Goal: Transaction & Acquisition: Purchase product/service

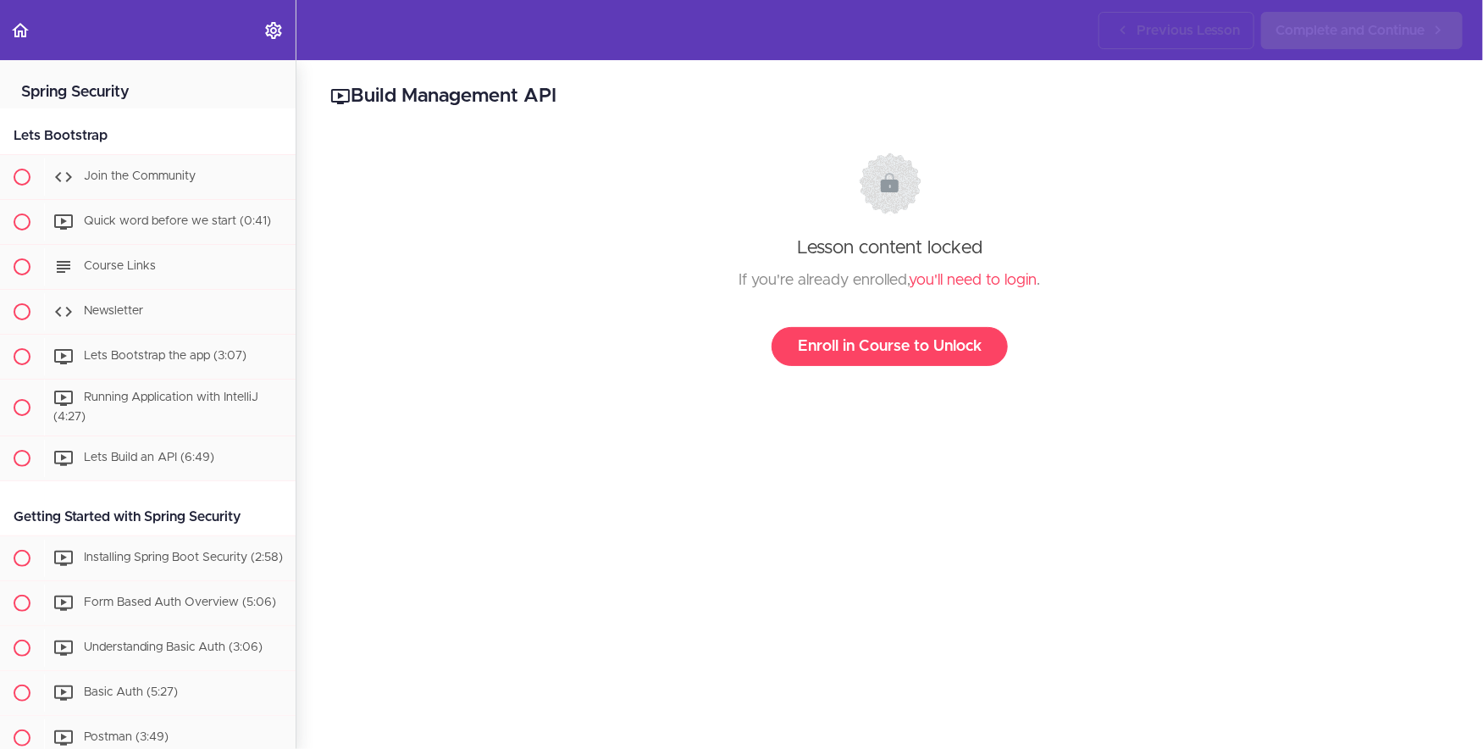
scroll to position [1282, 0]
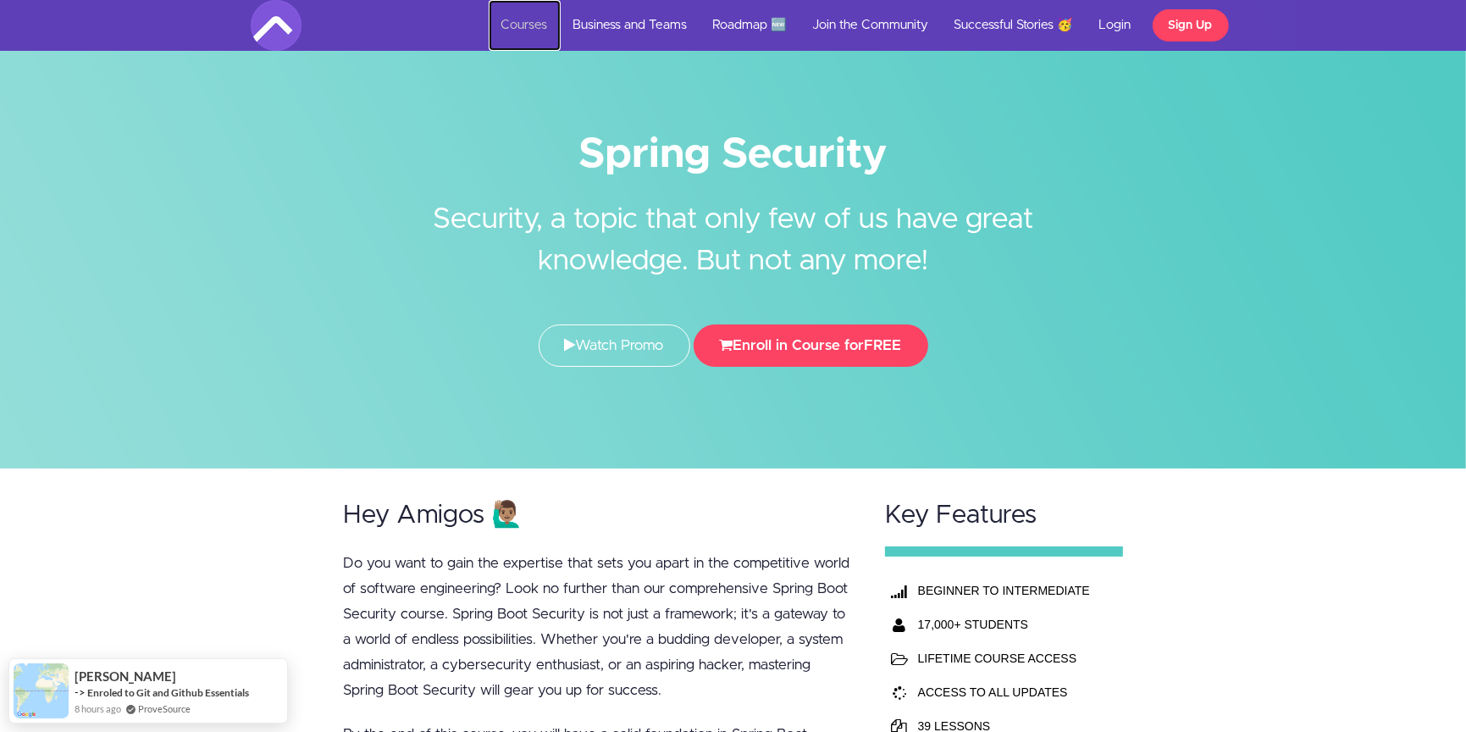
click at [517, 32] on link "Courses" at bounding box center [525, 25] width 72 height 51
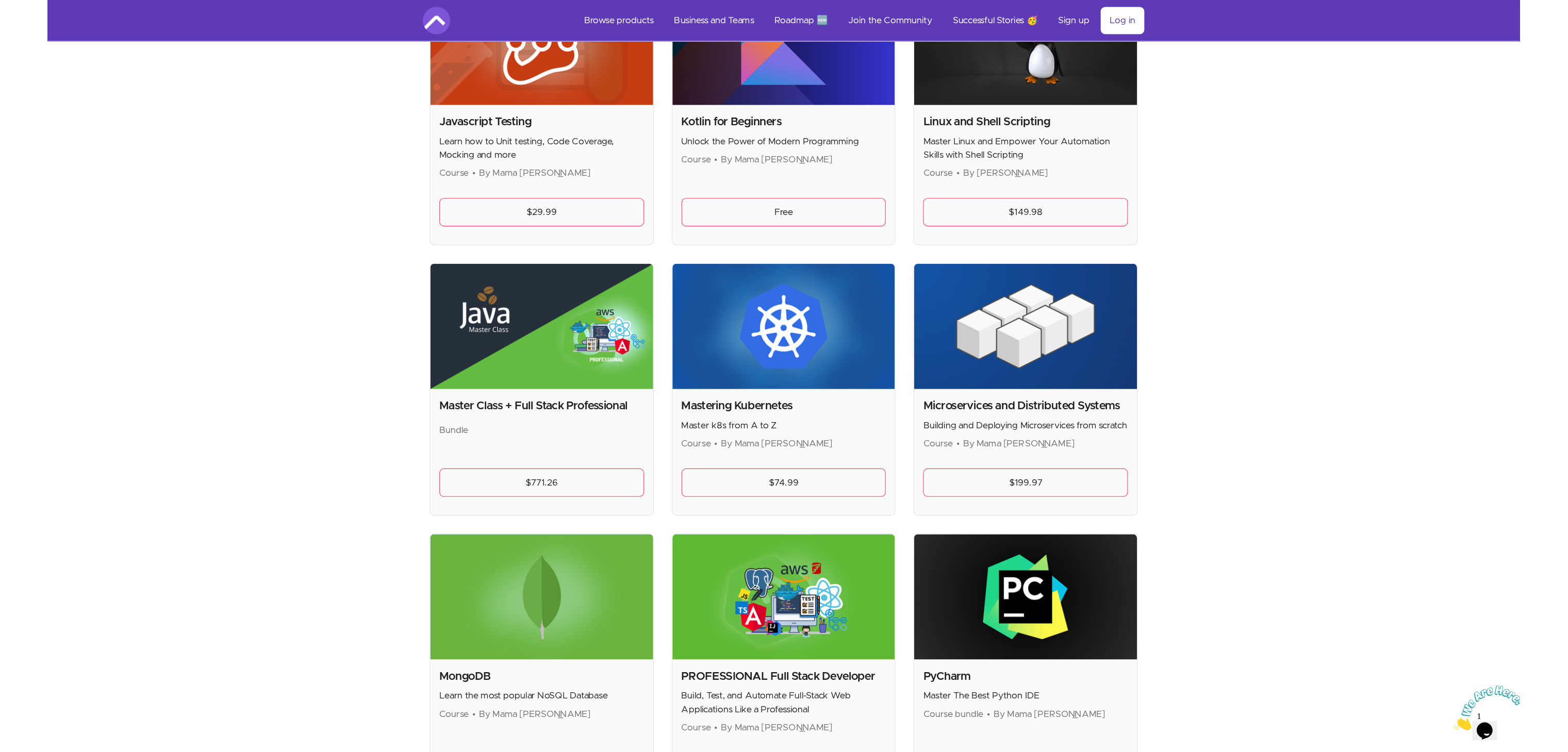
scroll to position [1856, 0]
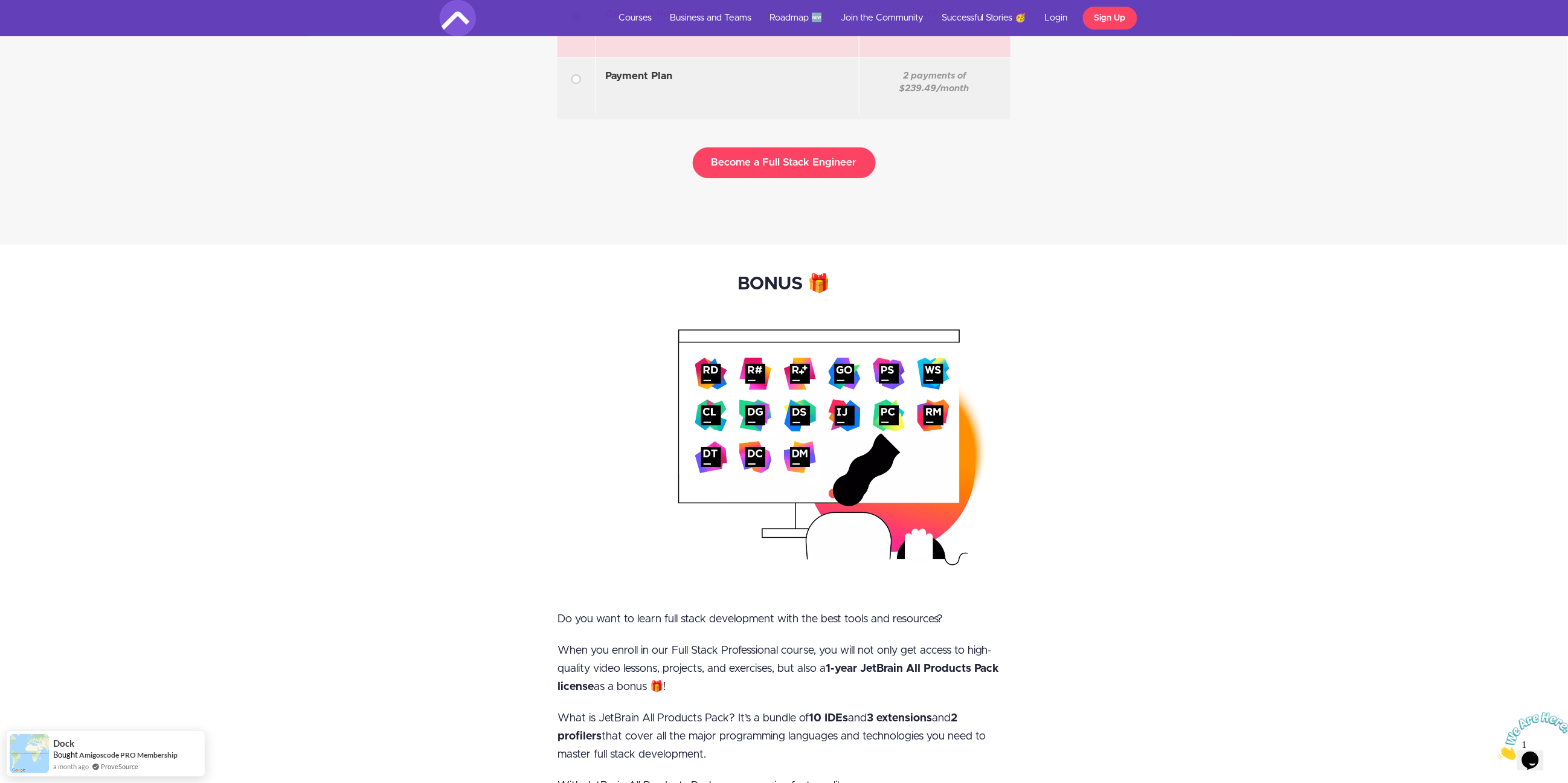
scroll to position [5142, 0]
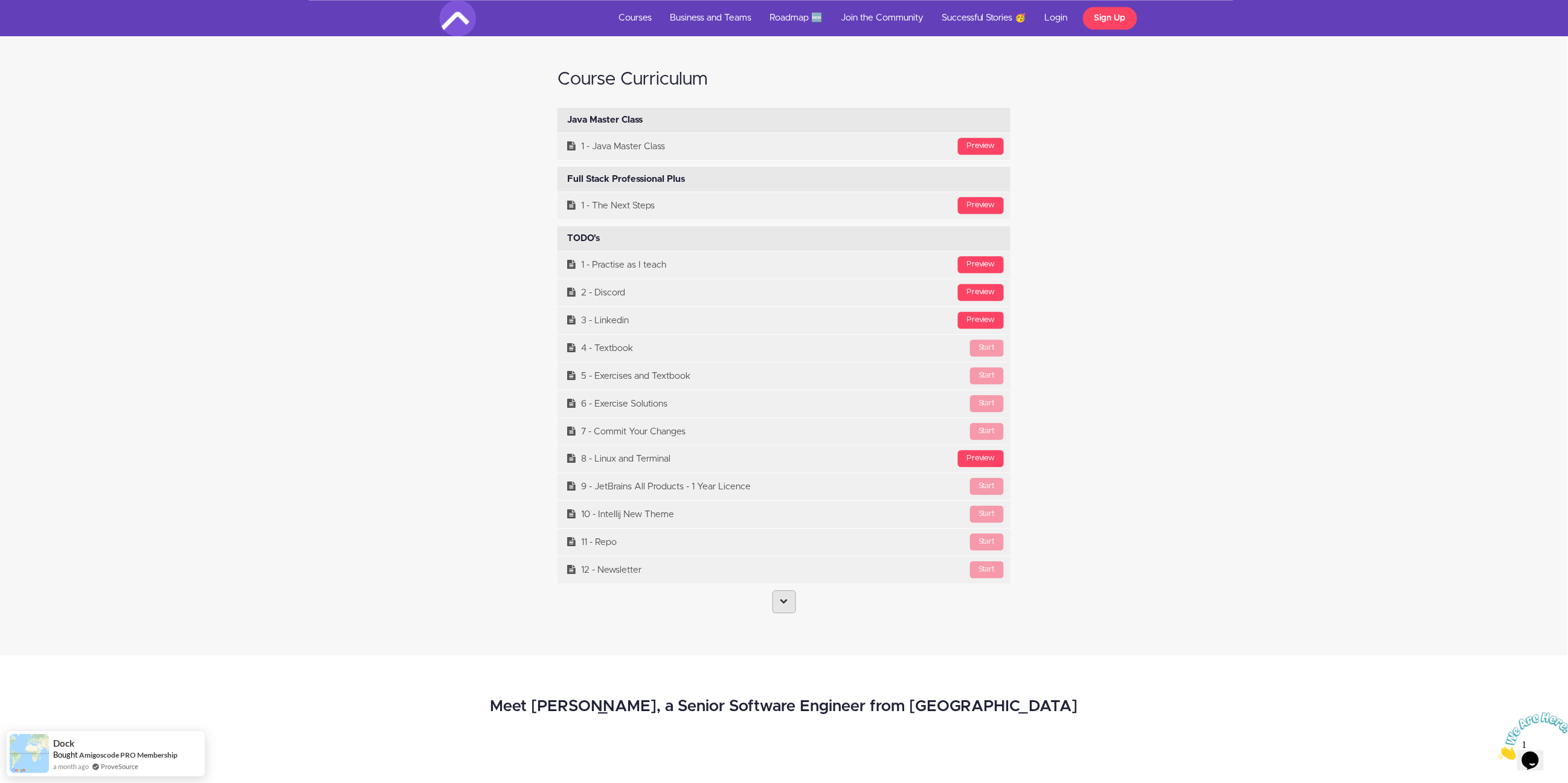
click at [777, 607] on link at bounding box center [784, 602] width 24 height 23
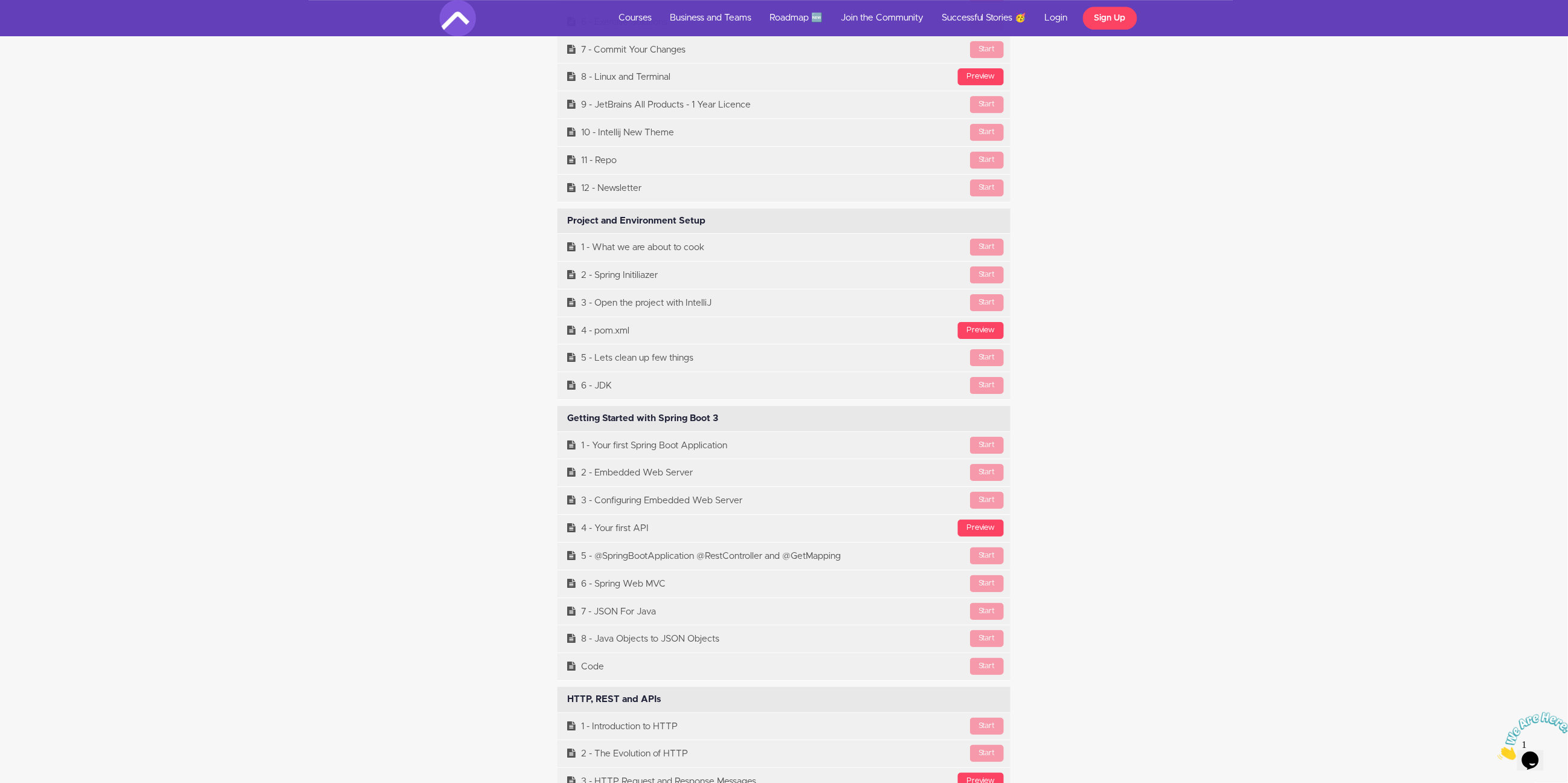
scroll to position [5746, 0]
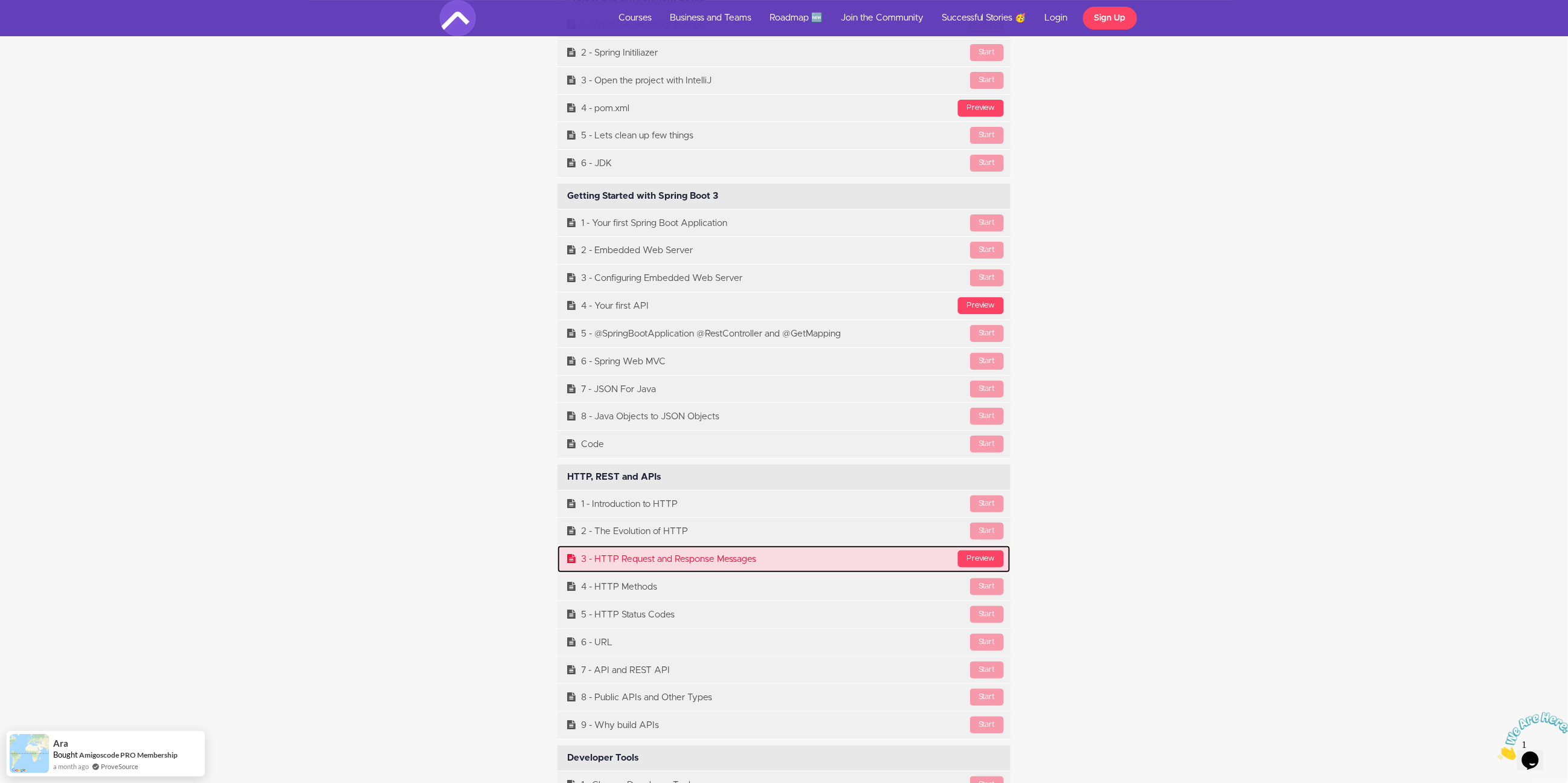
click at [674, 568] on link "Preview 3 - HTTP Request and Response Messages" at bounding box center [784, 559] width 453 height 27
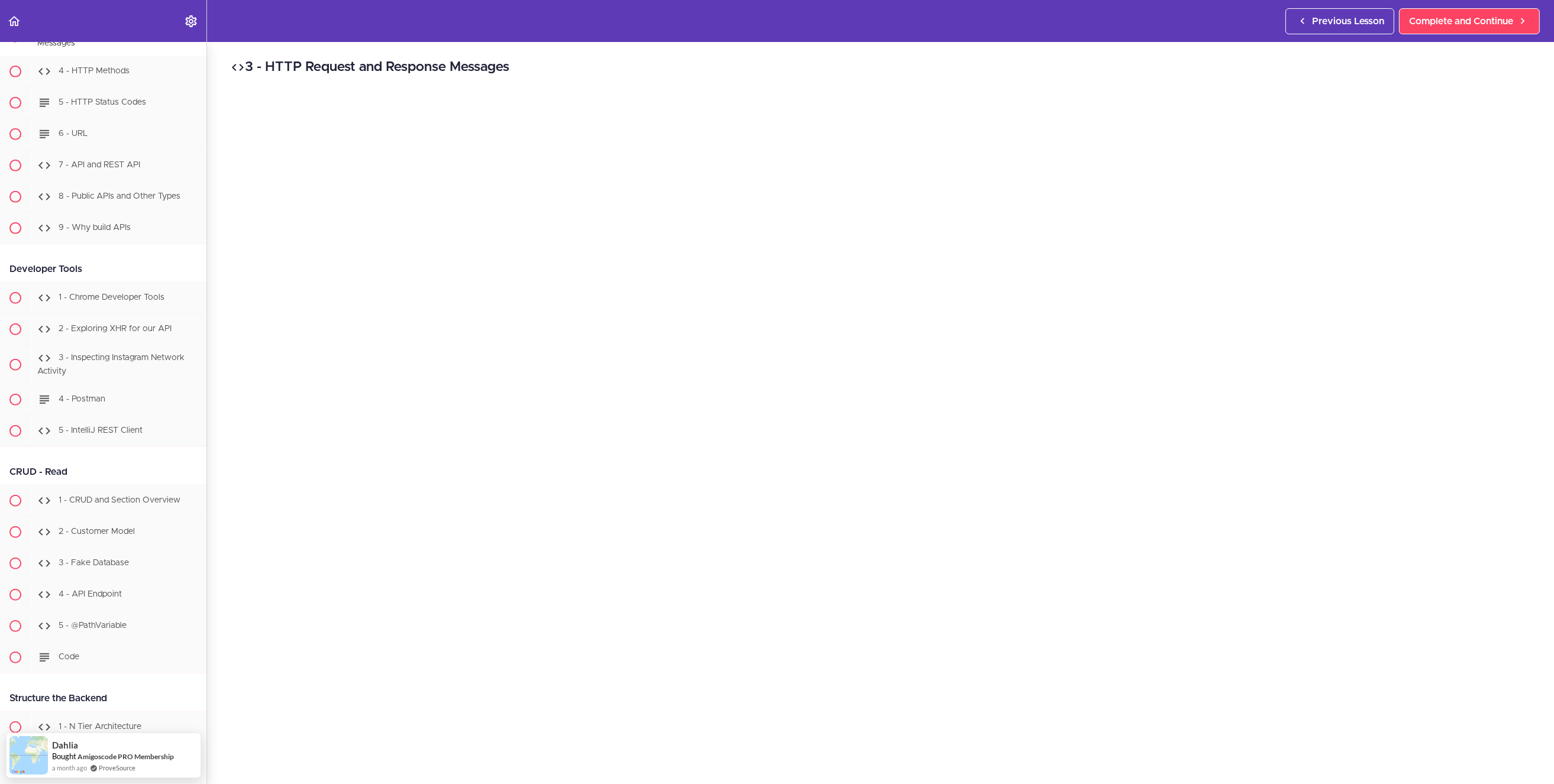
scroll to position [118, 0]
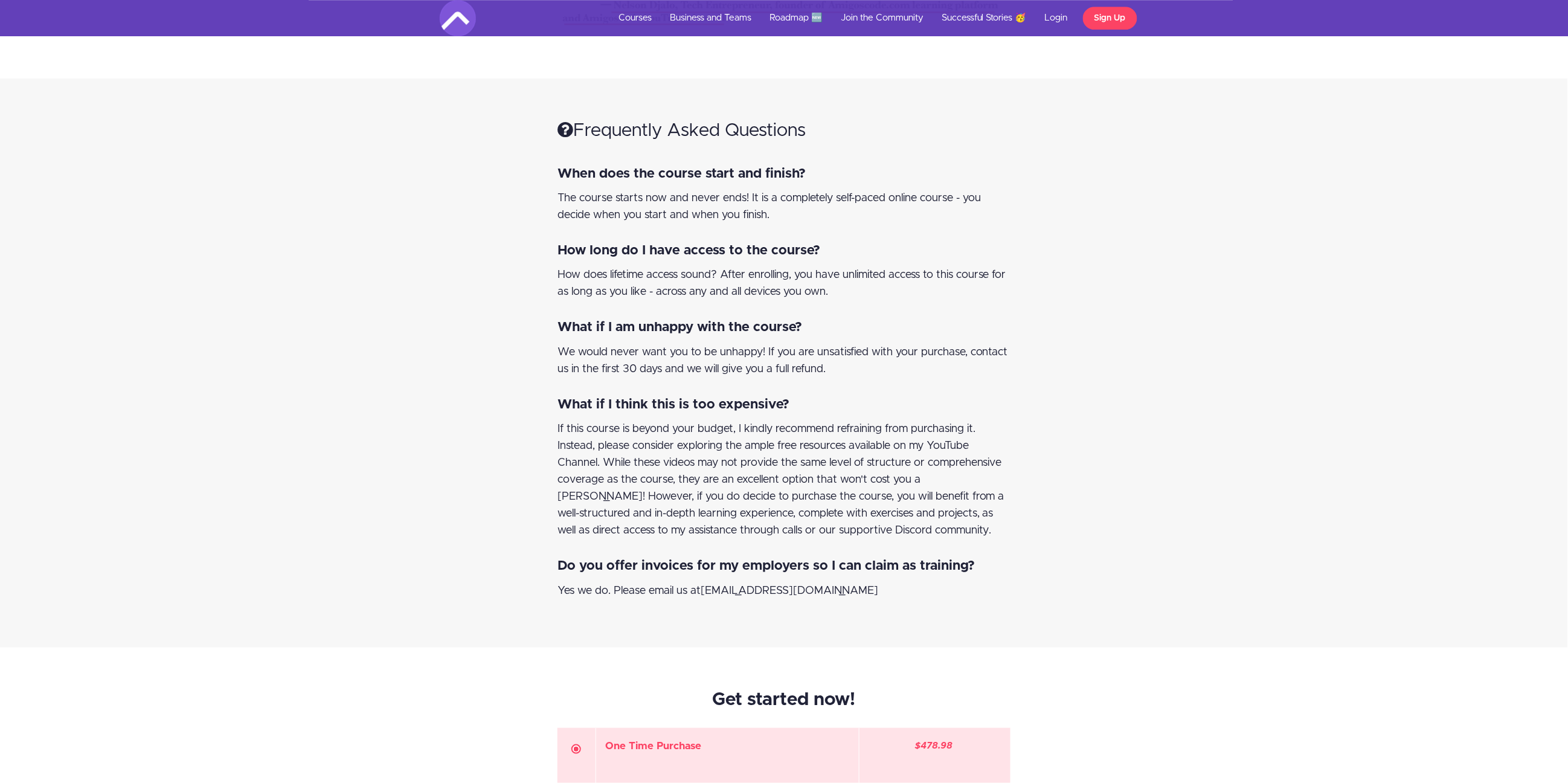
scroll to position [11492, 0]
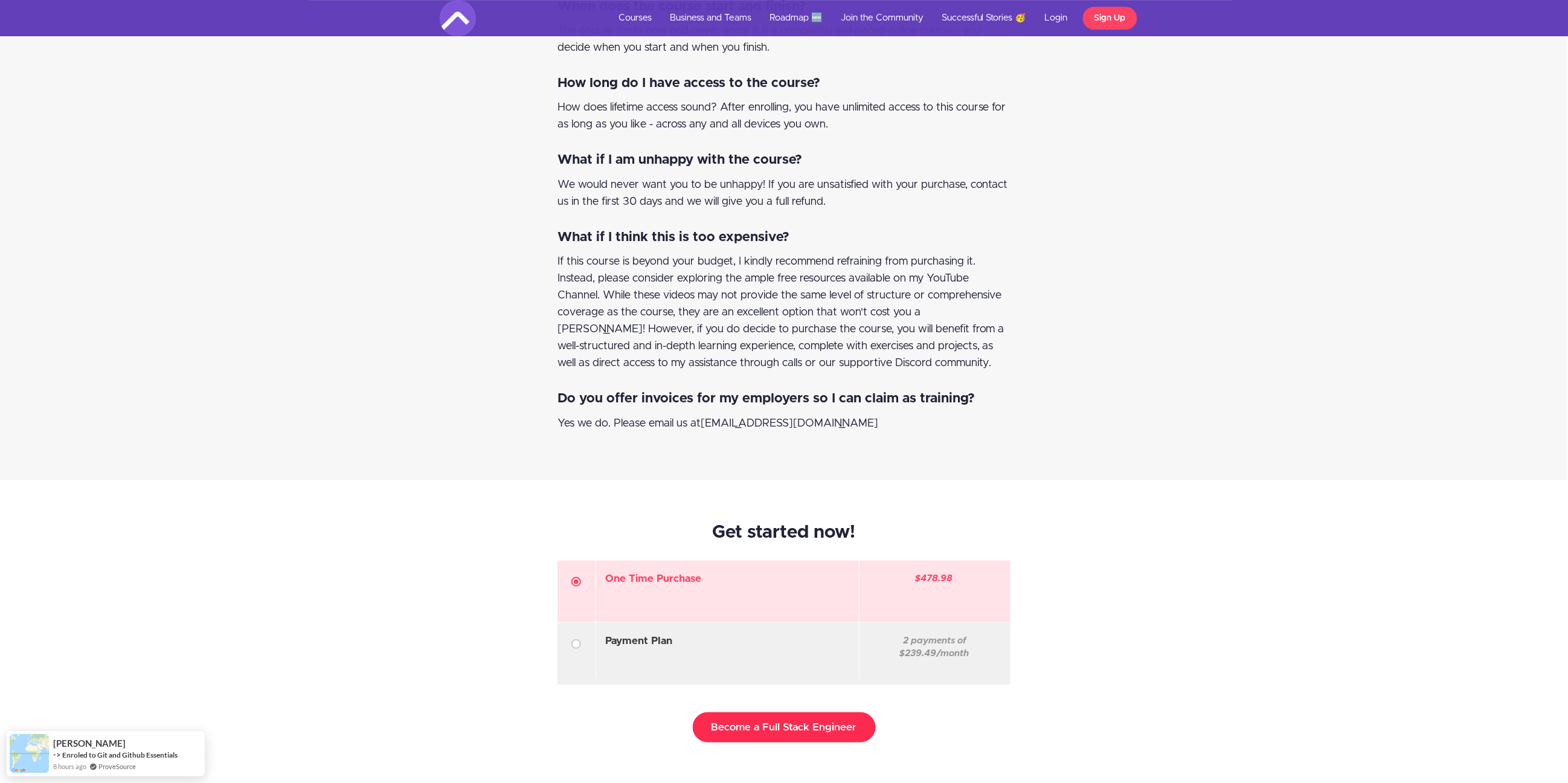
click at [778, 712] on button "Become a Full Stack Engineer" at bounding box center [784, 727] width 183 height 30
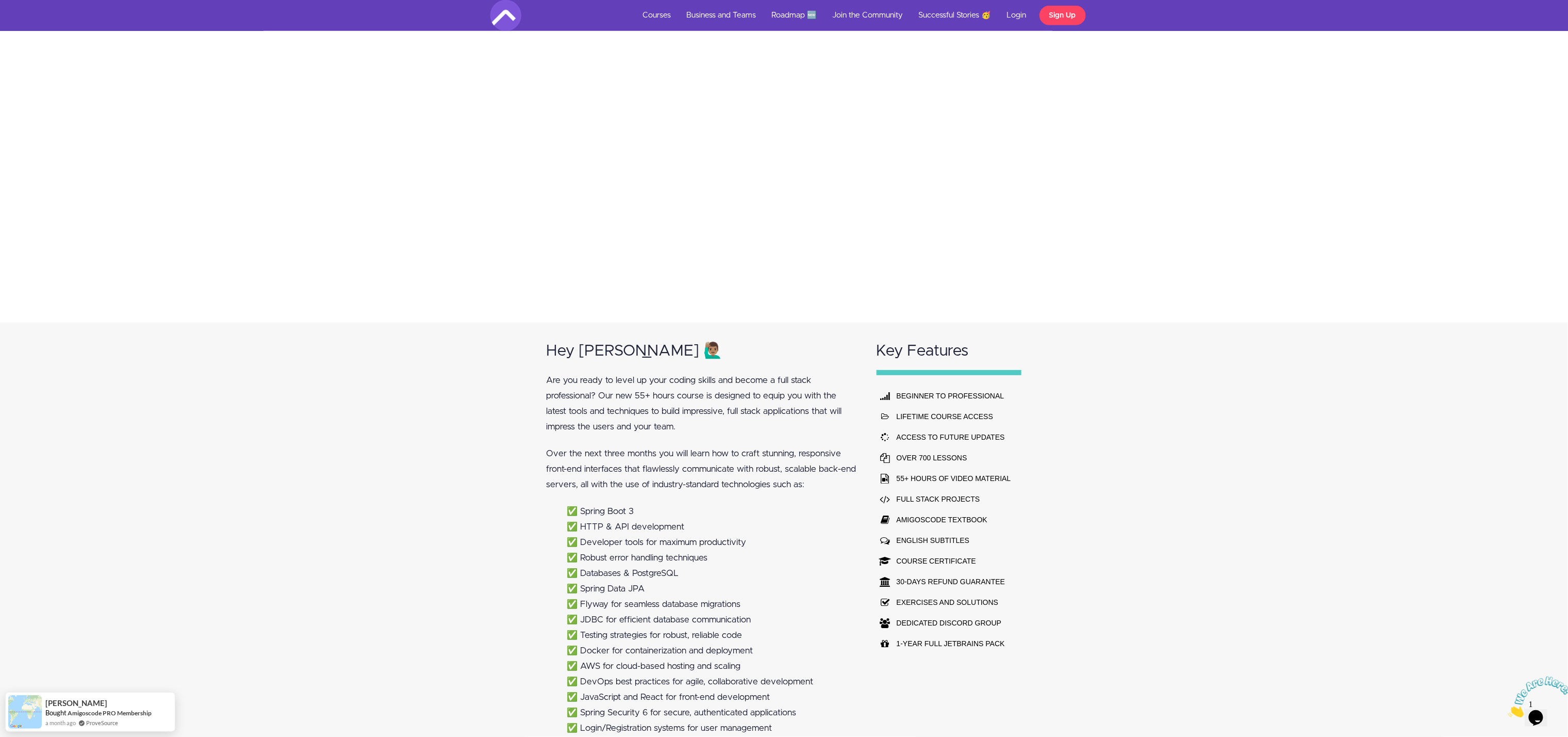
scroll to position [1032, 0]
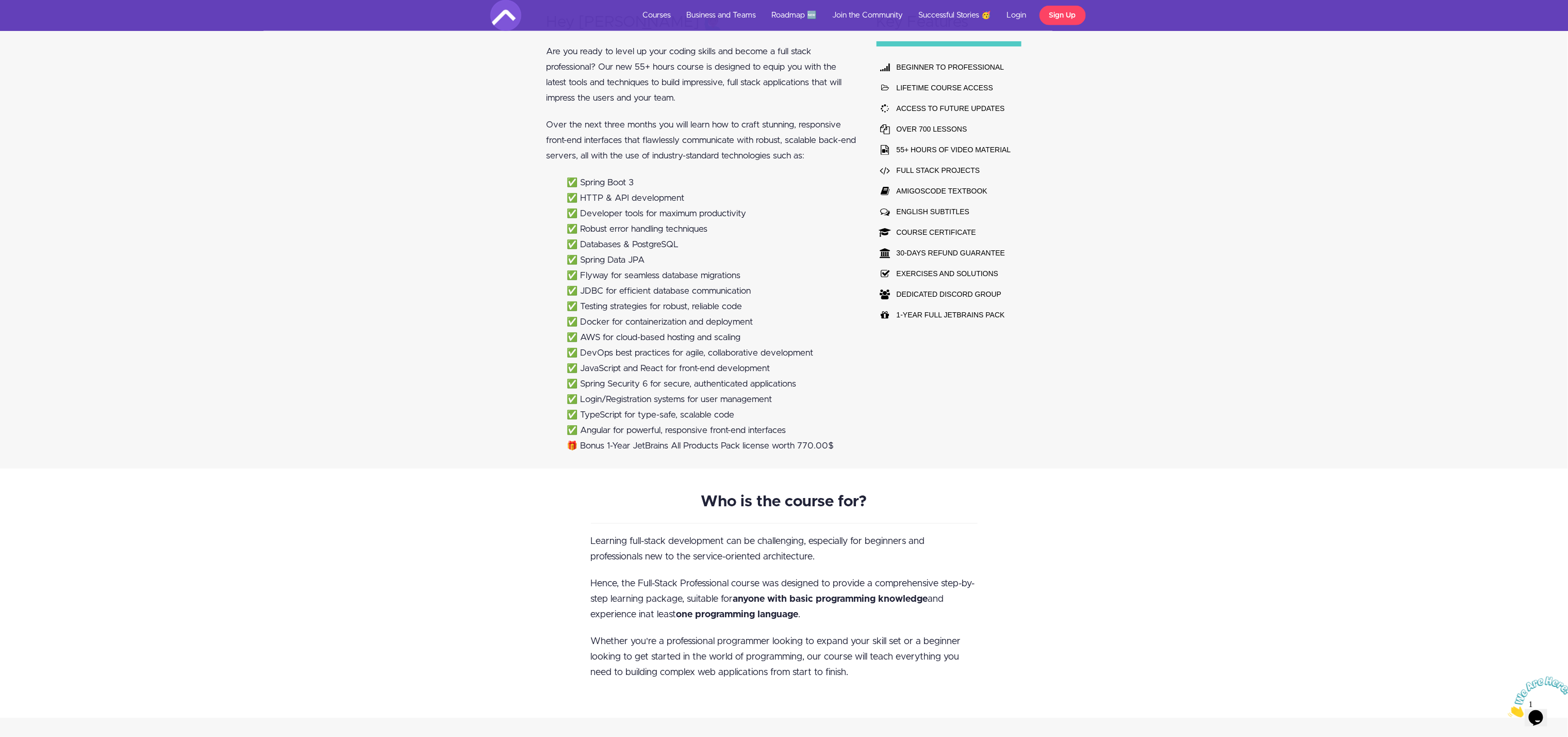
type button "Enroll in Course"
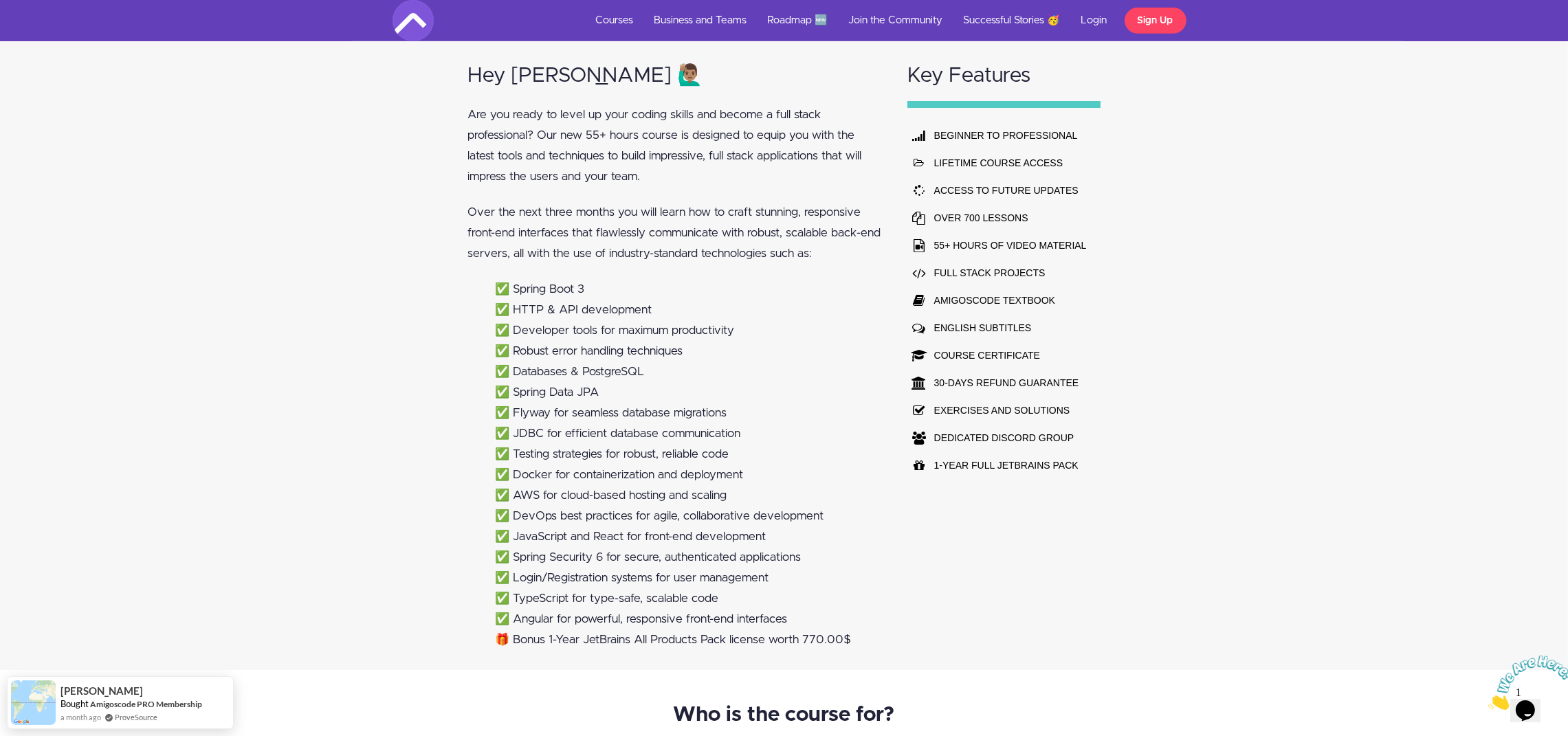
scroll to position [1031, 0]
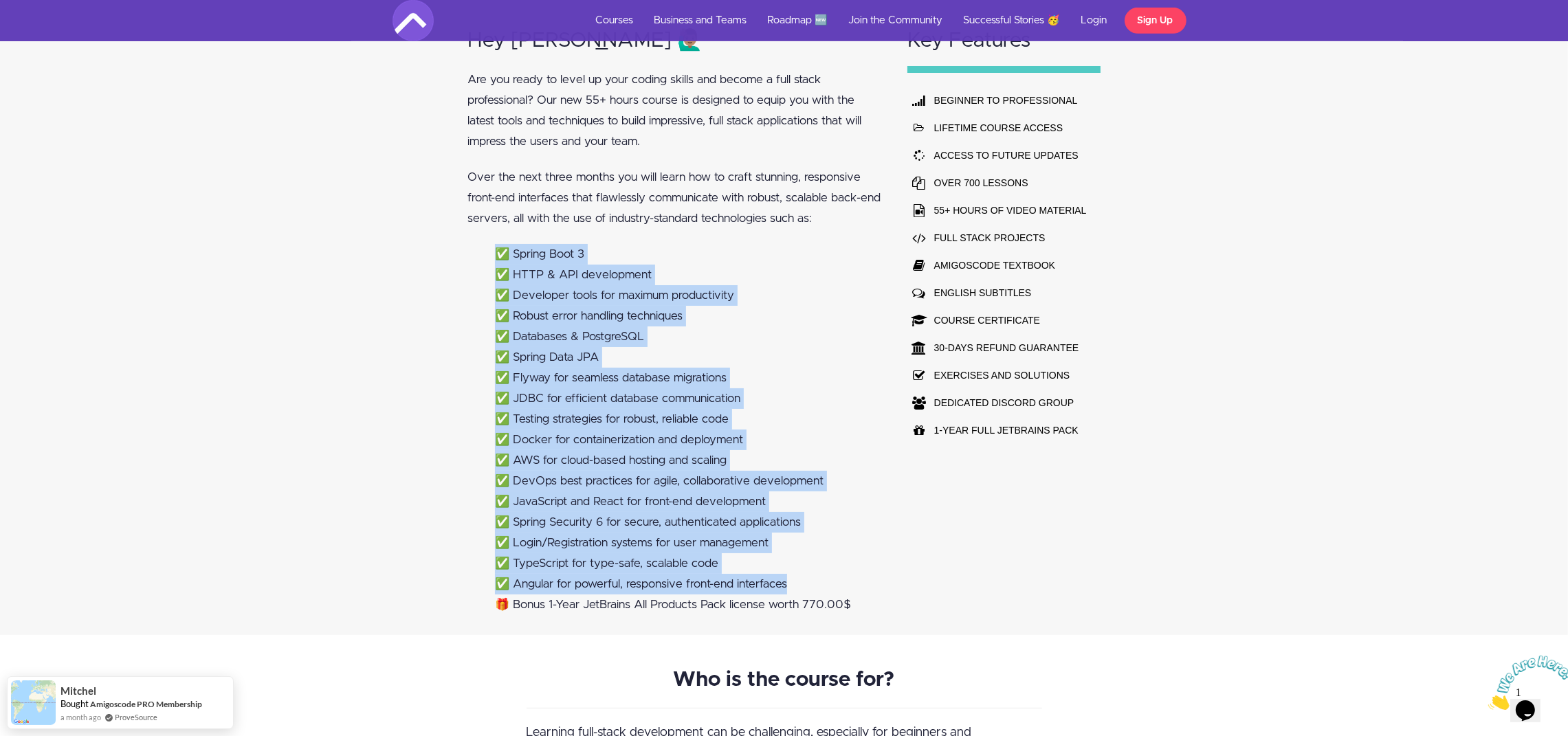
drag, startPoint x: 502, startPoint y: 253, endPoint x: 798, endPoint y: 583, distance: 443.3
click at [798, 583] on ul "✅ Spring Boot 3 ✅ HTTP & API development ✅ Developer tools for maximum producti…" at bounding box center [674, 429] width 414 height 371
copy ul "✅ Spring Boot 3 ✅ HTTP & API development ✅ Developer tools for maximum producti…"
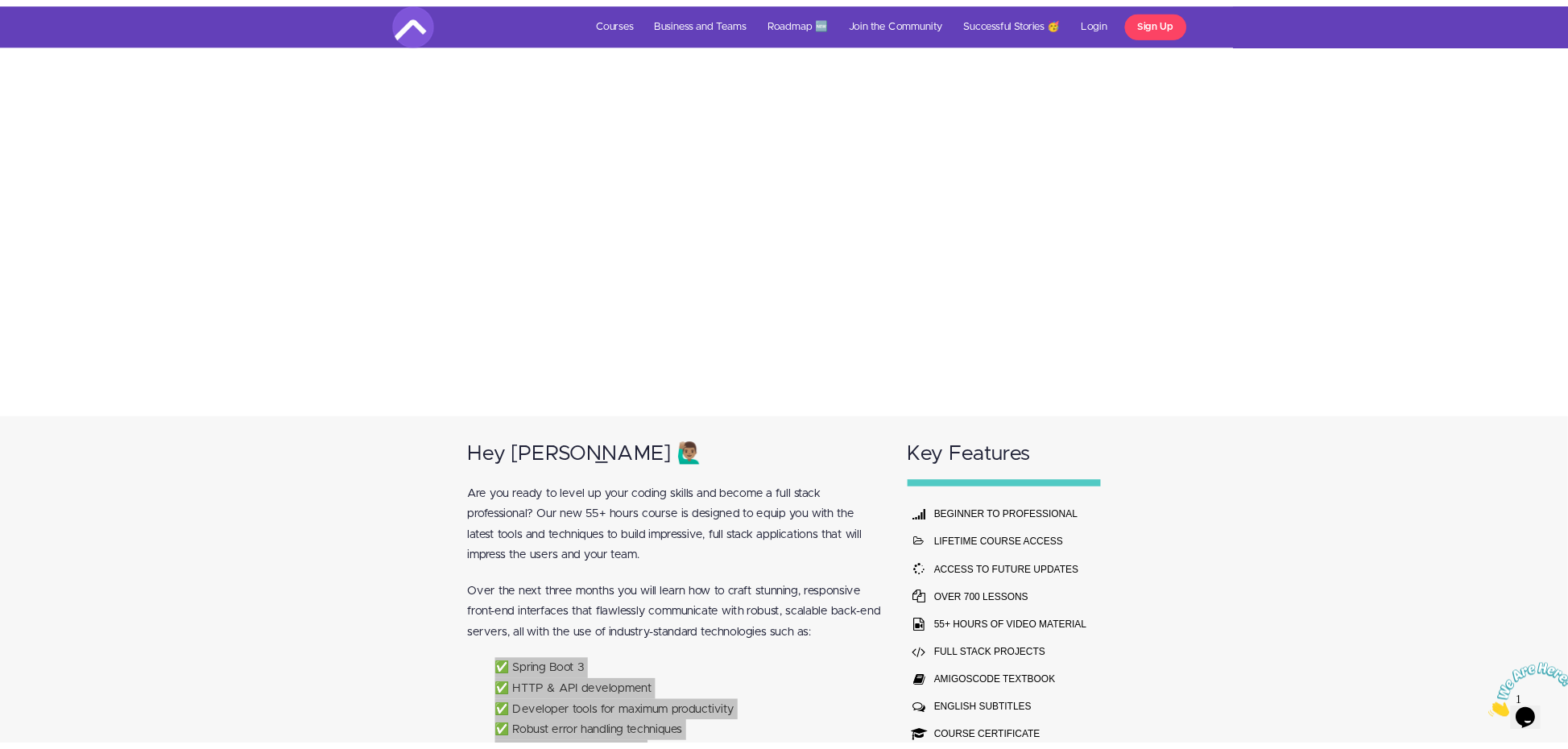
scroll to position [603, 0]
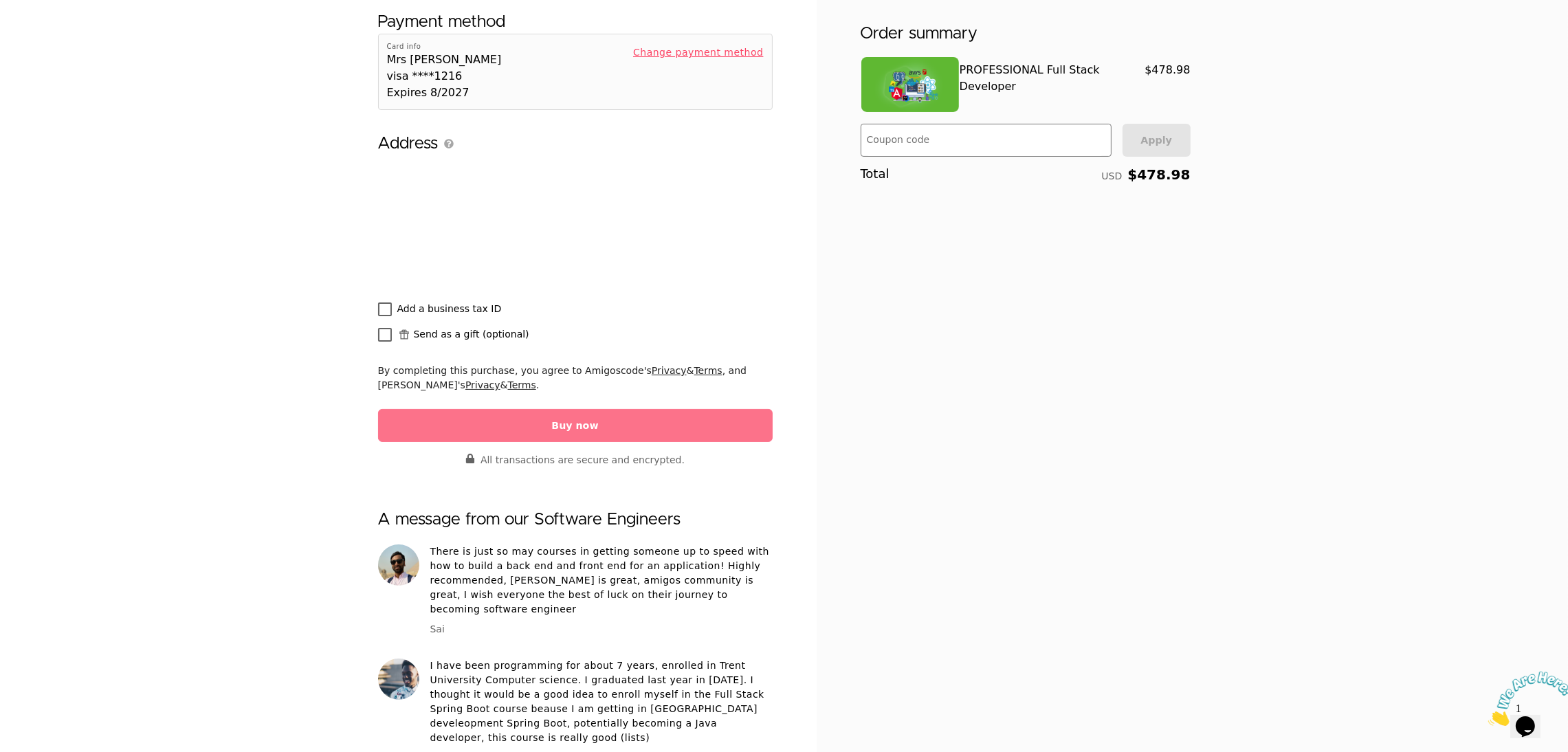
scroll to position [206, 0]
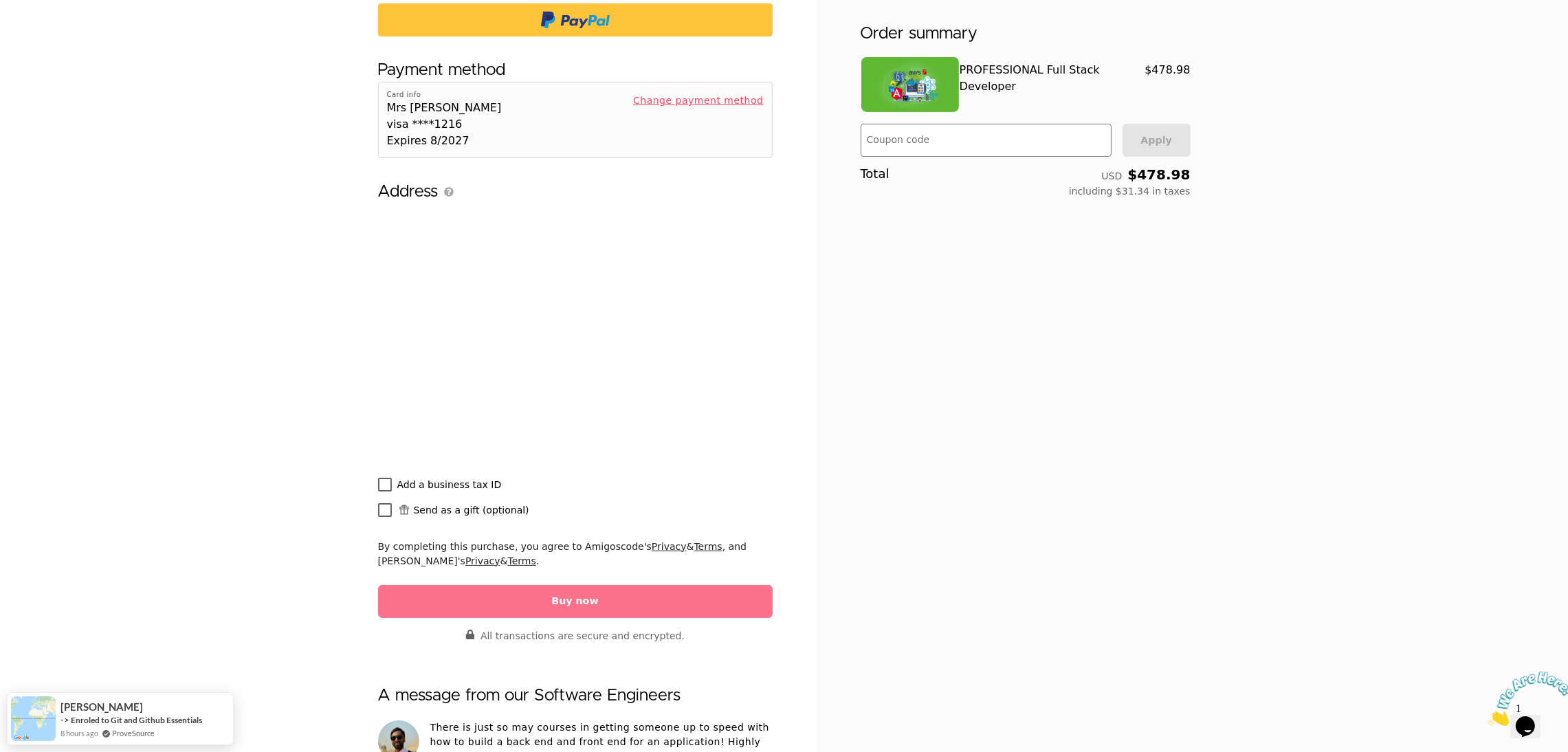
click at [381, 510] on span at bounding box center [385, 509] width 14 height 14
click at [0, 0] on input "Send as a gift (optional)" at bounding box center [0, 0] width 0 height 0
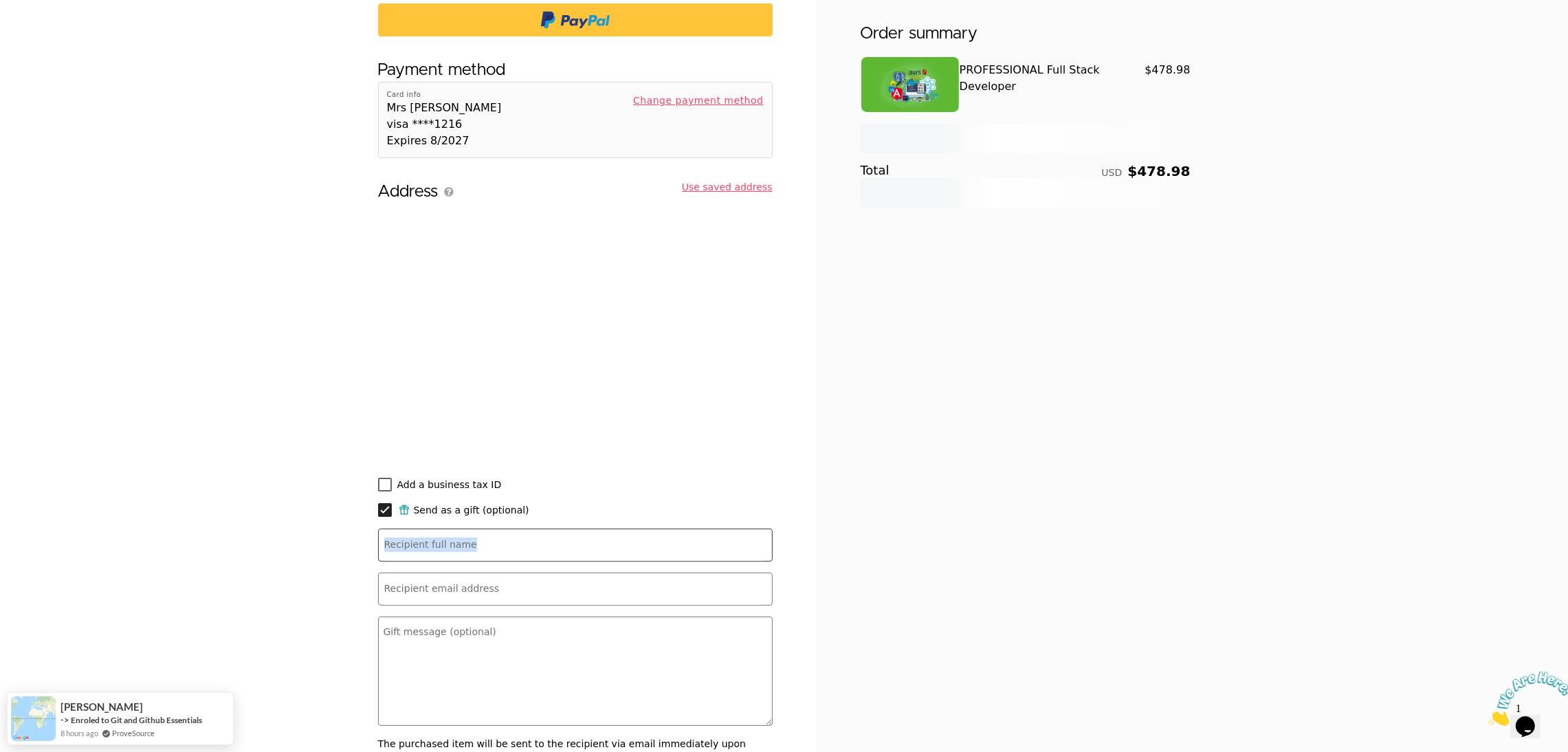
click at [457, 561] on div "Recipient full name Recipient email address Gift message (optional) The purchas…" at bounding box center [575, 647] width 394 height 238
click at [465, 553] on input "Recipient full name" at bounding box center [575, 547] width 380 height 28
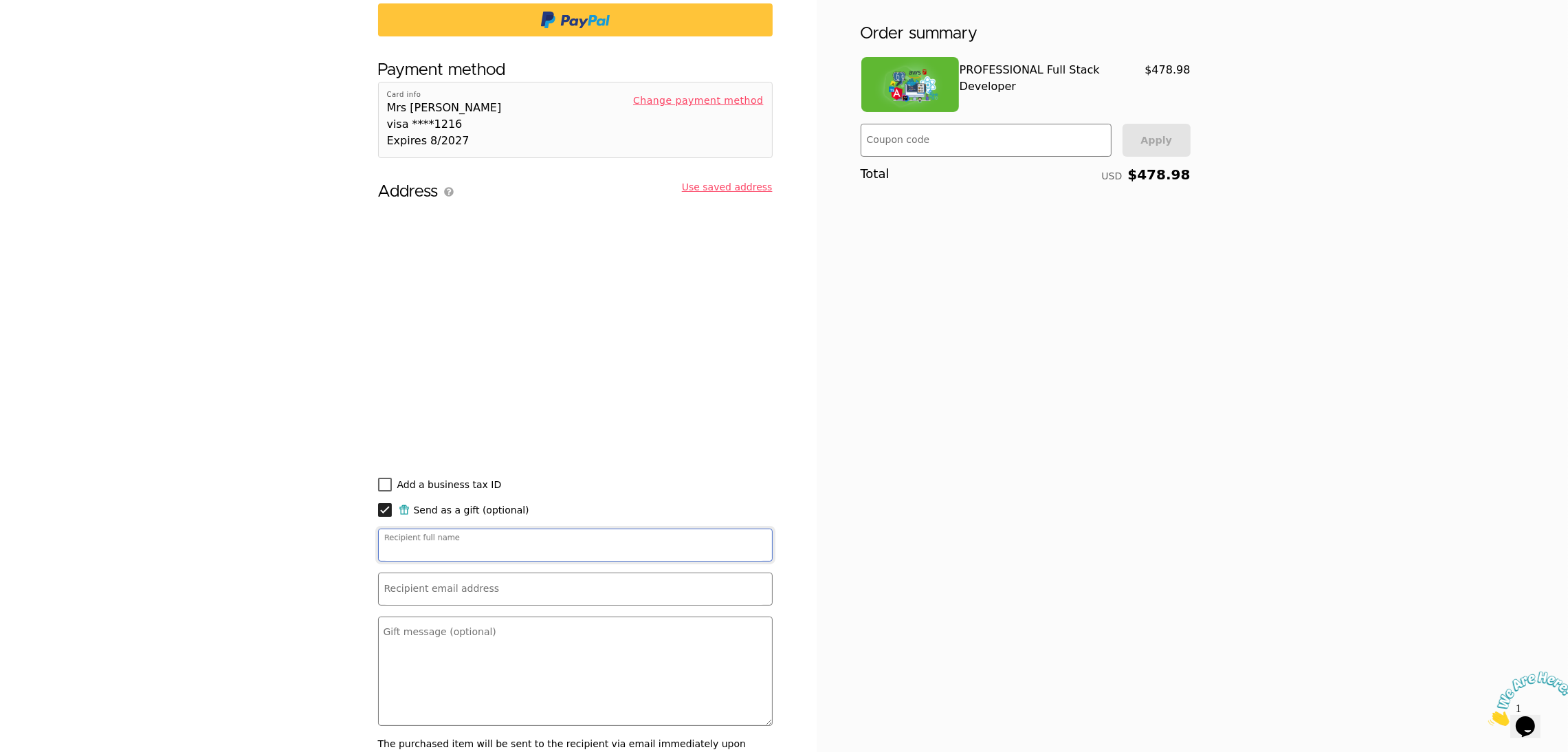
type input "[PERSON_NAME]"
click at [485, 578] on input "Recipient email address" at bounding box center [575, 591] width 380 height 28
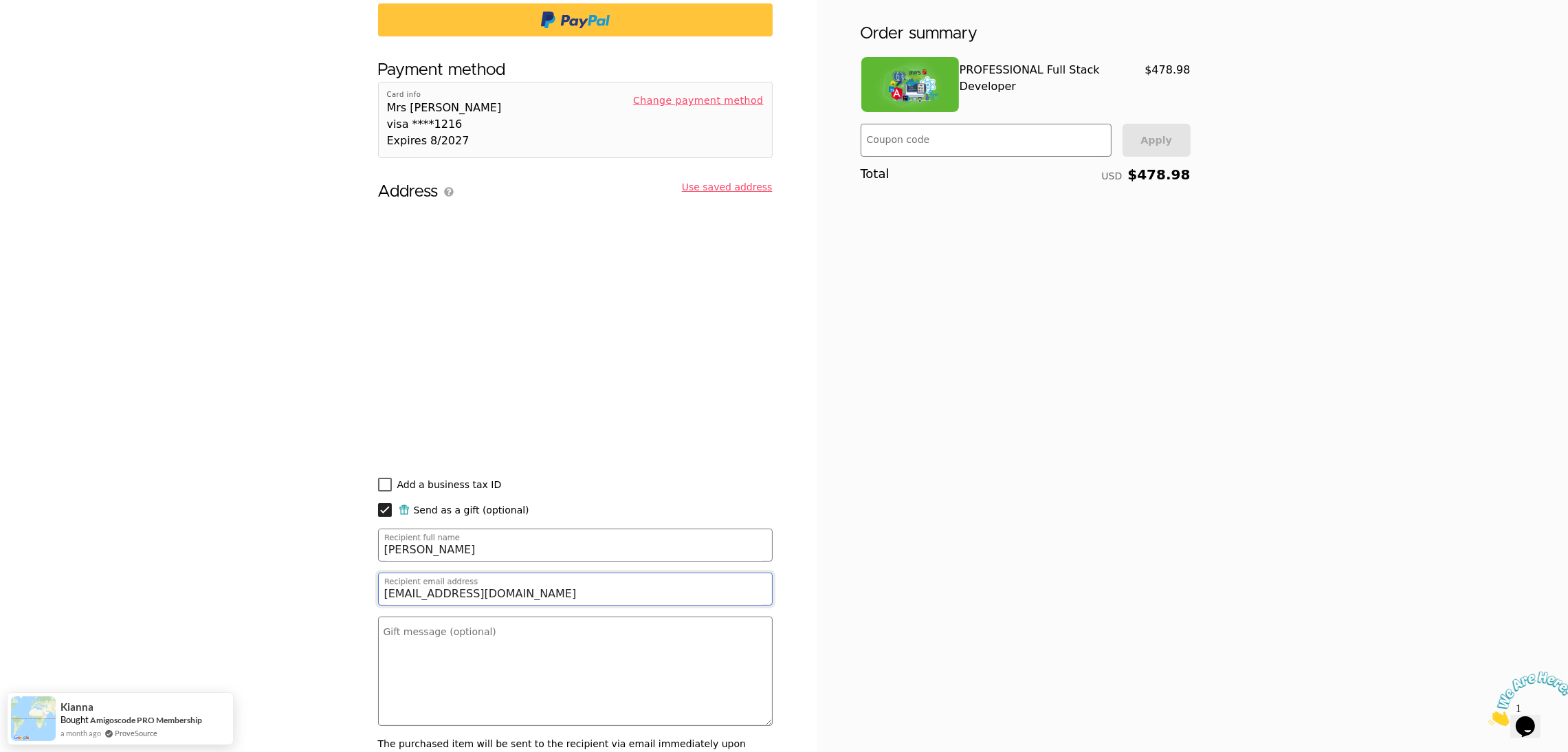
drag, startPoint x: 451, startPoint y: 586, endPoint x: 461, endPoint y: 589, distance: 10.4
click at [453, 589] on input "taskchinese@gmail.com" at bounding box center [575, 591] width 380 height 28
drag, startPoint x: 532, startPoint y: 595, endPoint x: 291, endPoint y: 591, distance: 241.0
click at [295, 591] on main "Get started Use this account to access your purchase. Logged in as fleur@morgan…" at bounding box center [784, 630] width 1568 height 1585
paste input "dsovan820"
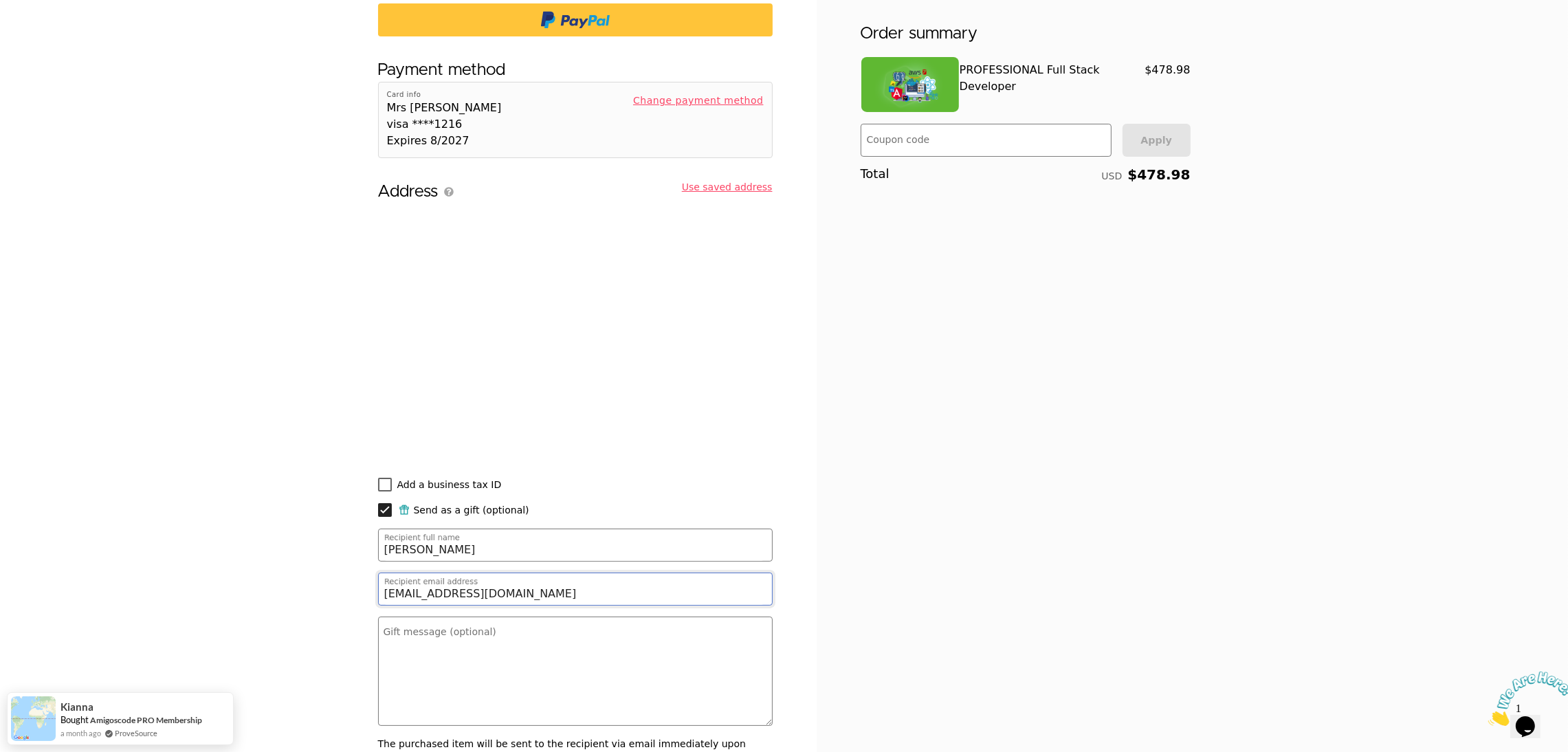
type input "dsovan820@gmail.com"
click at [321, 548] on main "Get started Use this account to access your purchase. Logged in as fleur@morgan…" at bounding box center [784, 630] width 1568 height 1585
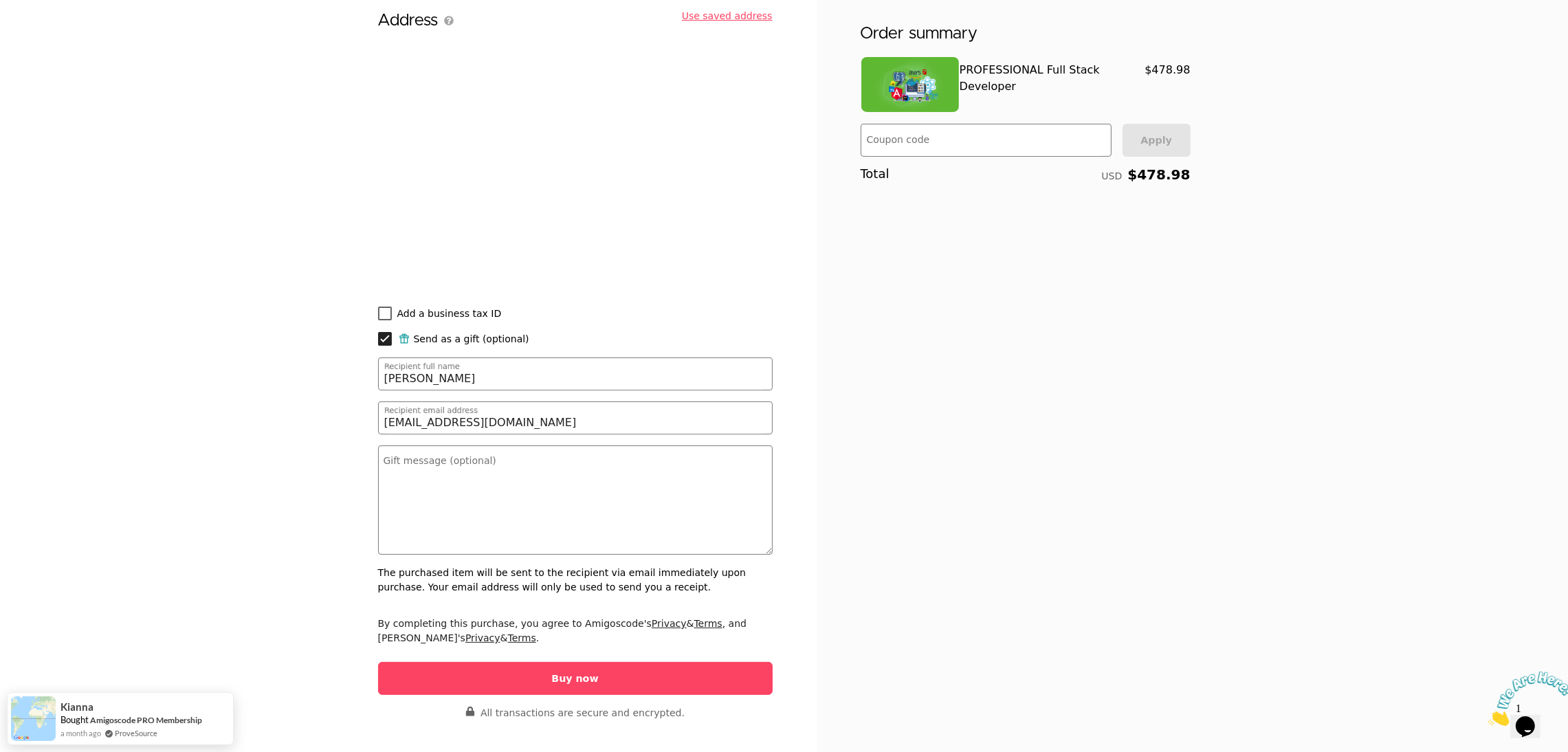
scroll to position [412, 0]
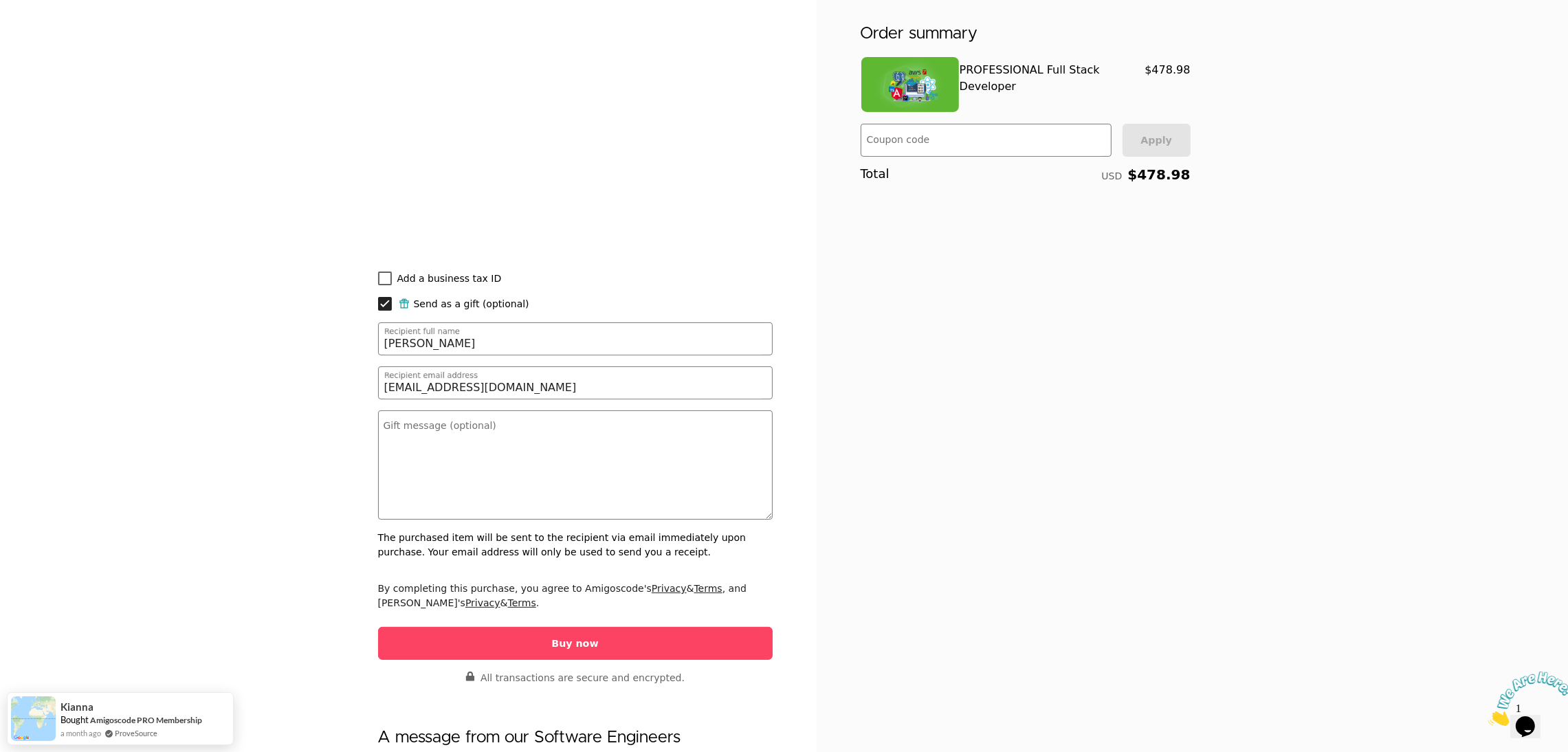
click at [669, 647] on button "Buy now" at bounding box center [575, 643] width 394 height 33
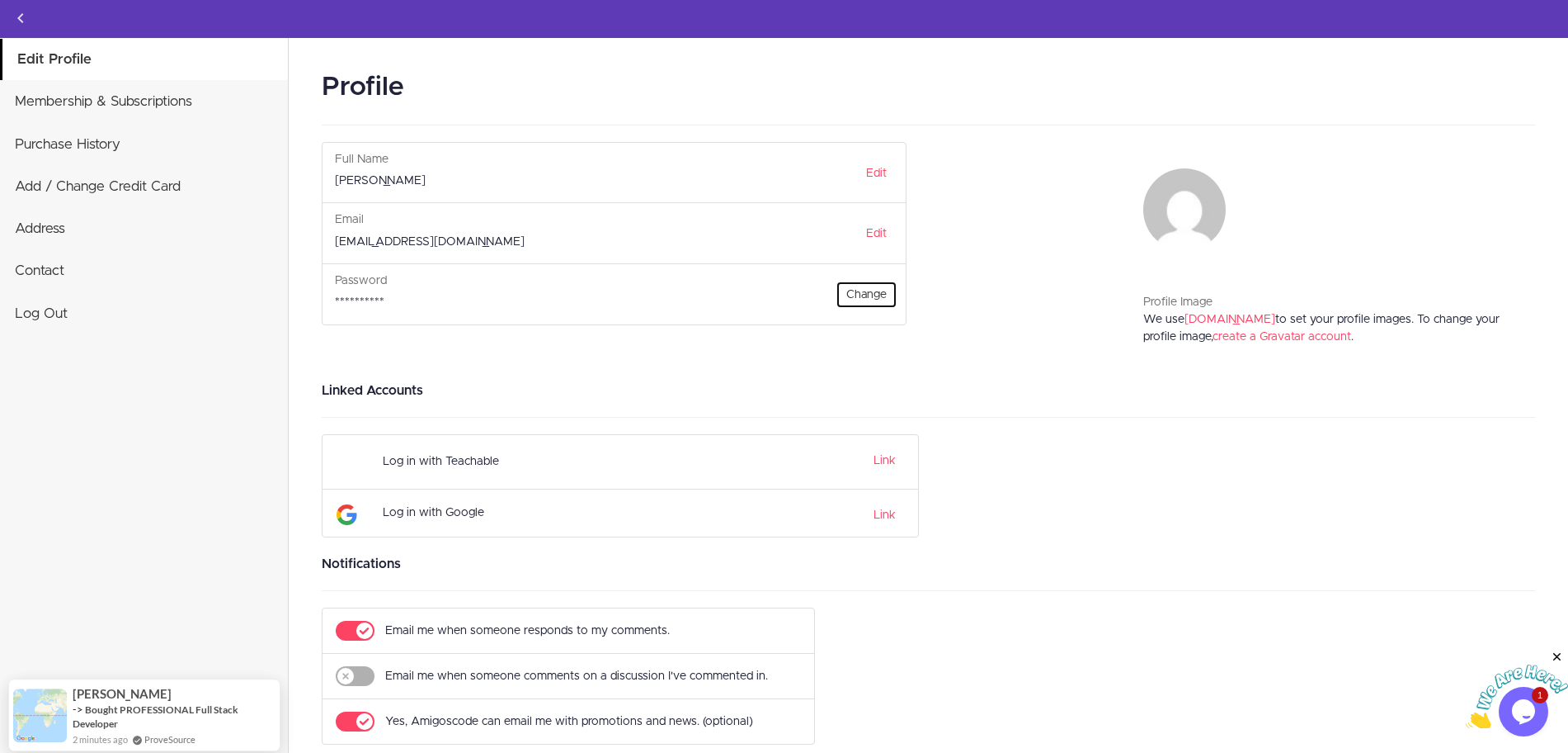
click at [859, 292] on link "Change" at bounding box center [867, 294] width 62 height 28
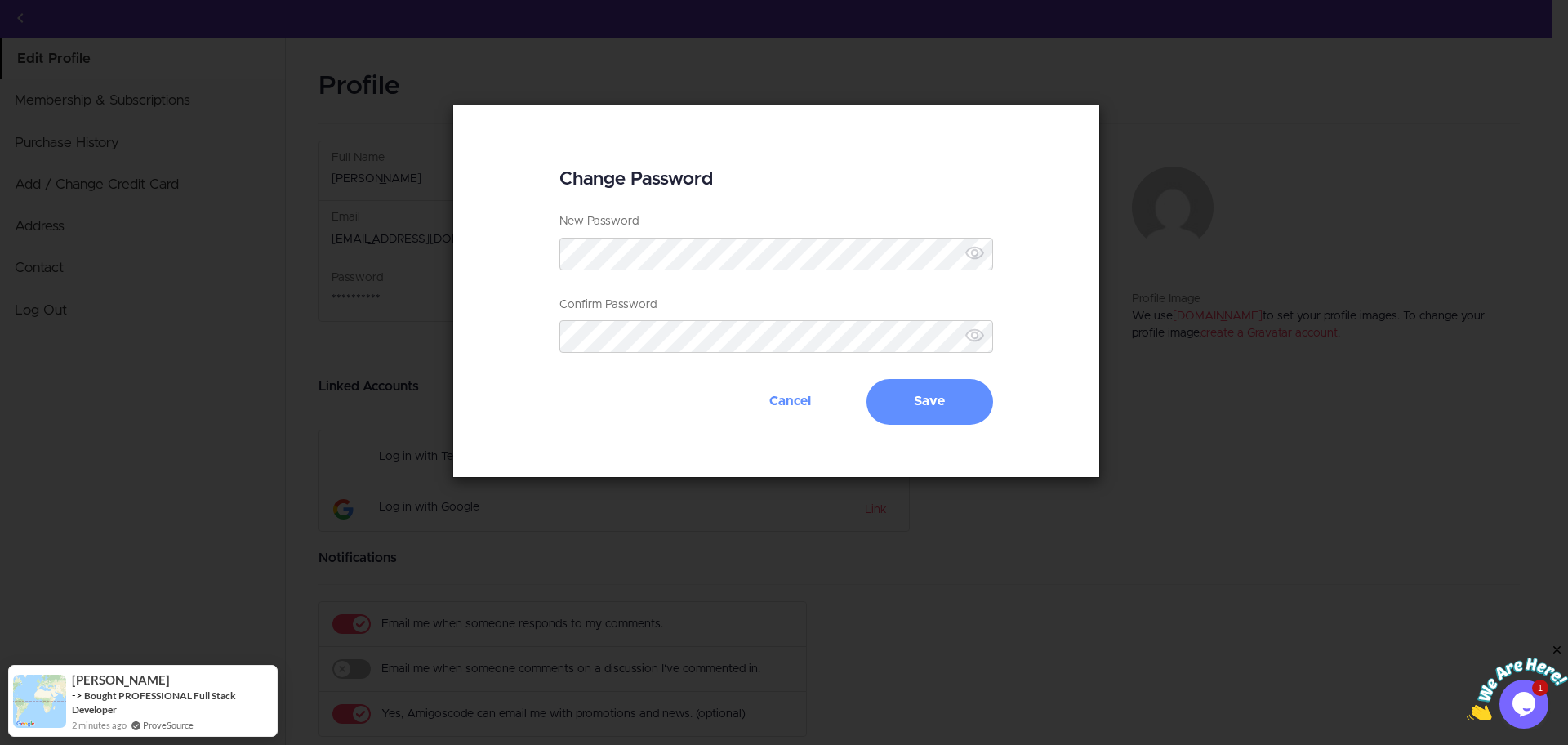
click at [973, 244] on icon at bounding box center [974, 253] width 20 height 20
click at [973, 249] on icon at bounding box center [974, 253] width 20 height 20
click at [973, 249] on use at bounding box center [974, 253] width 18 height 13
click at [984, 263] on icon at bounding box center [974, 253] width 20 height 20
click at [926, 409] on button "Save" at bounding box center [930, 401] width 126 height 45
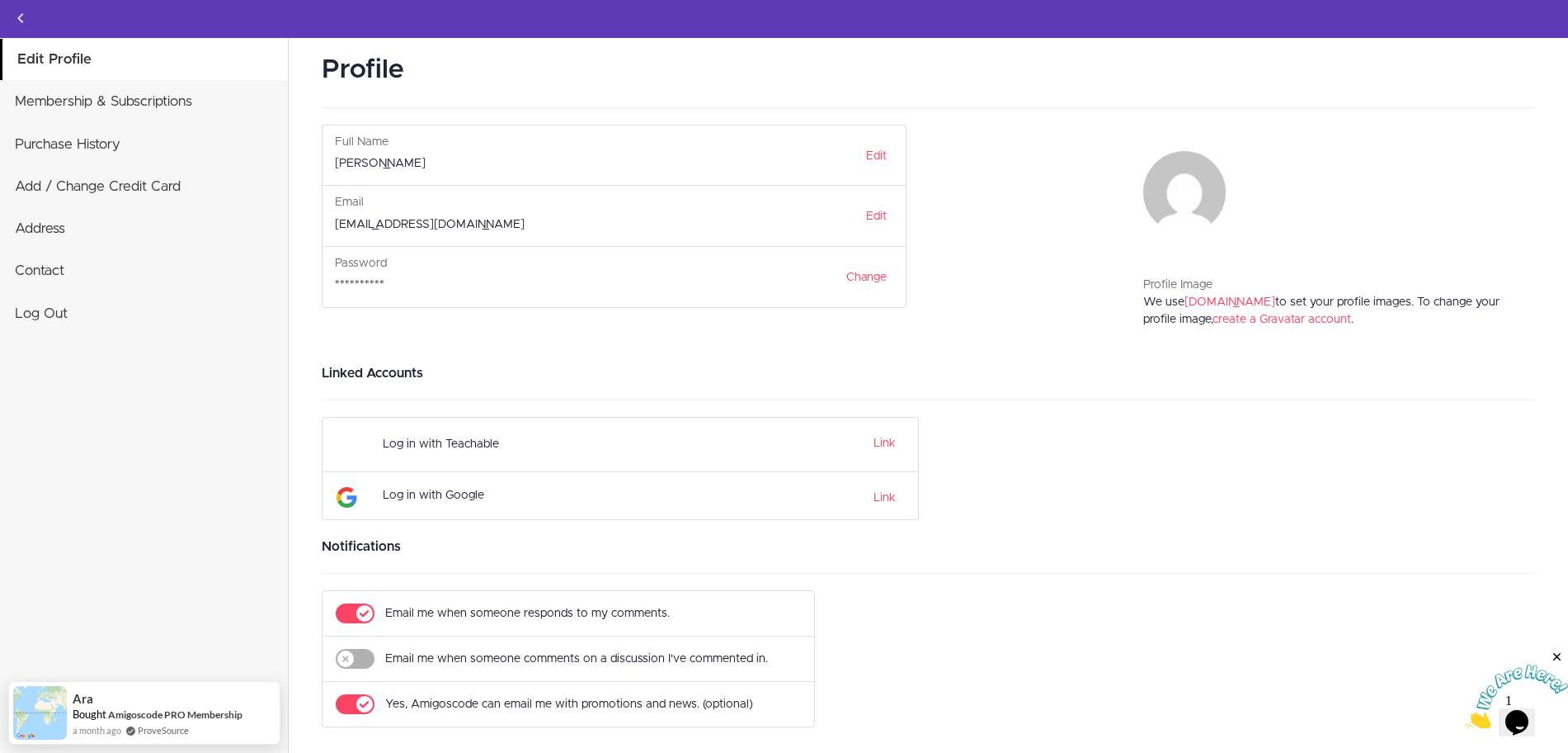
scroll to position [21, 0]
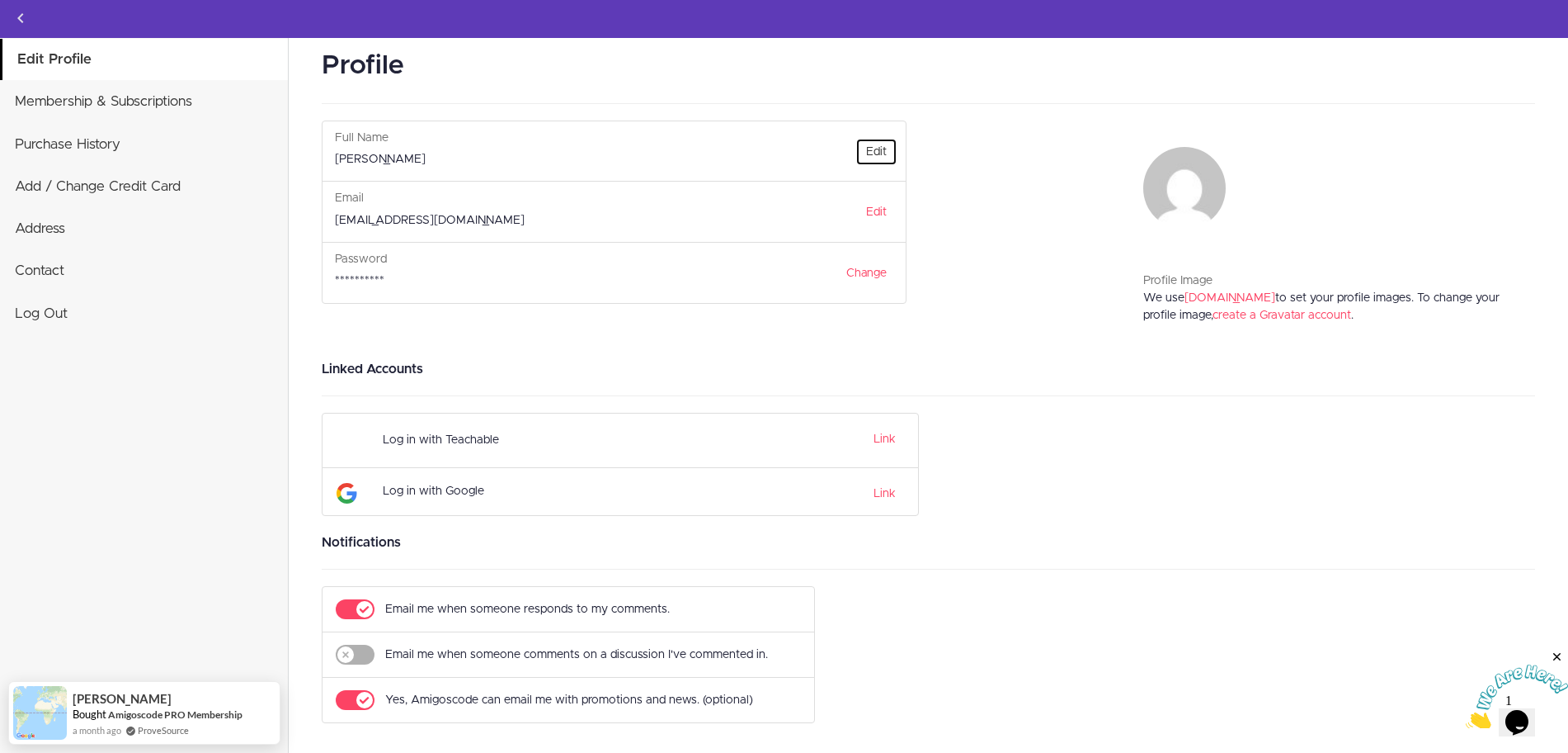
click at [883, 144] on link "Edit" at bounding box center [876, 151] width 42 height 28
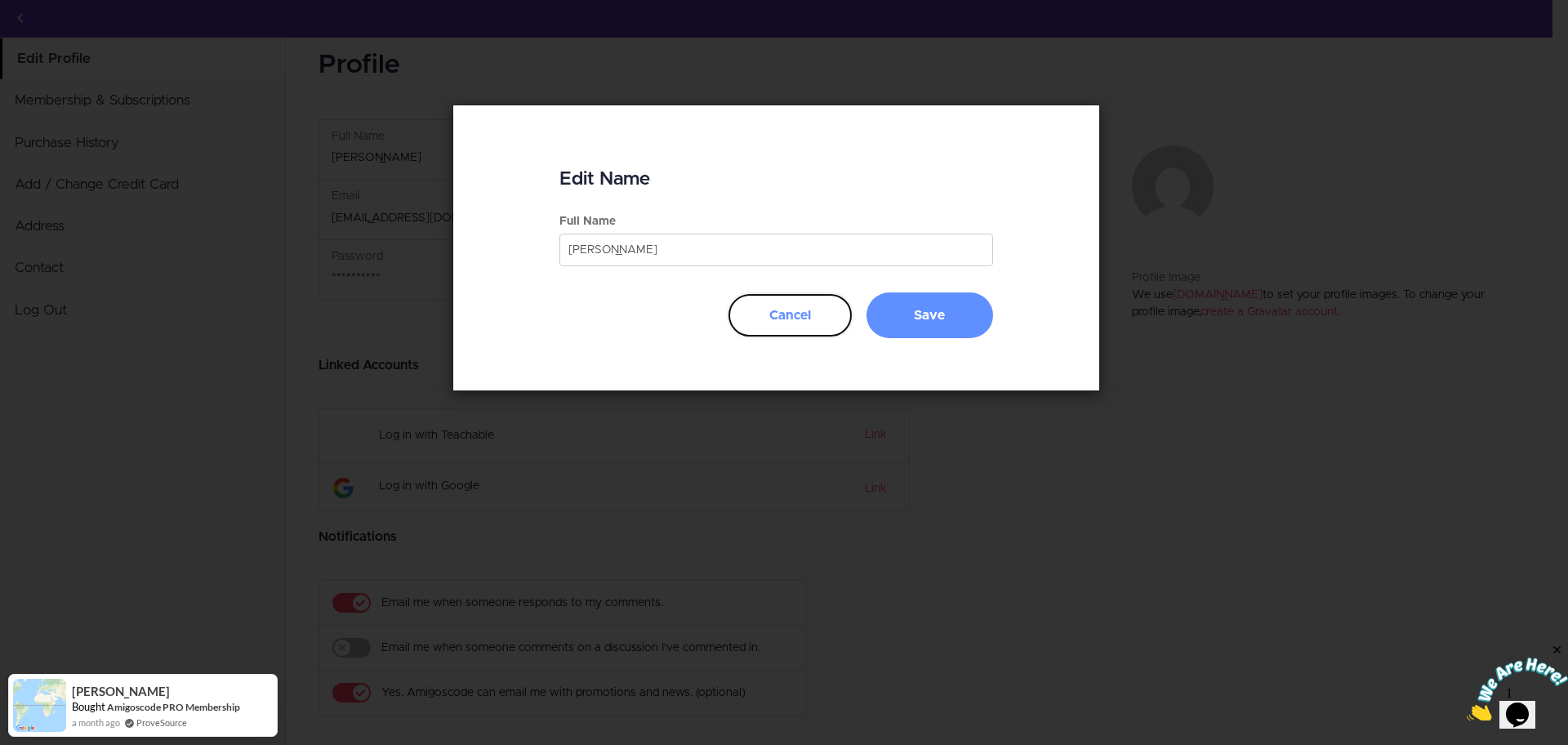
click at [761, 312] on button "Cancel" at bounding box center [790, 314] width 126 height 45
